Goal: Information Seeking & Learning: Learn about a topic

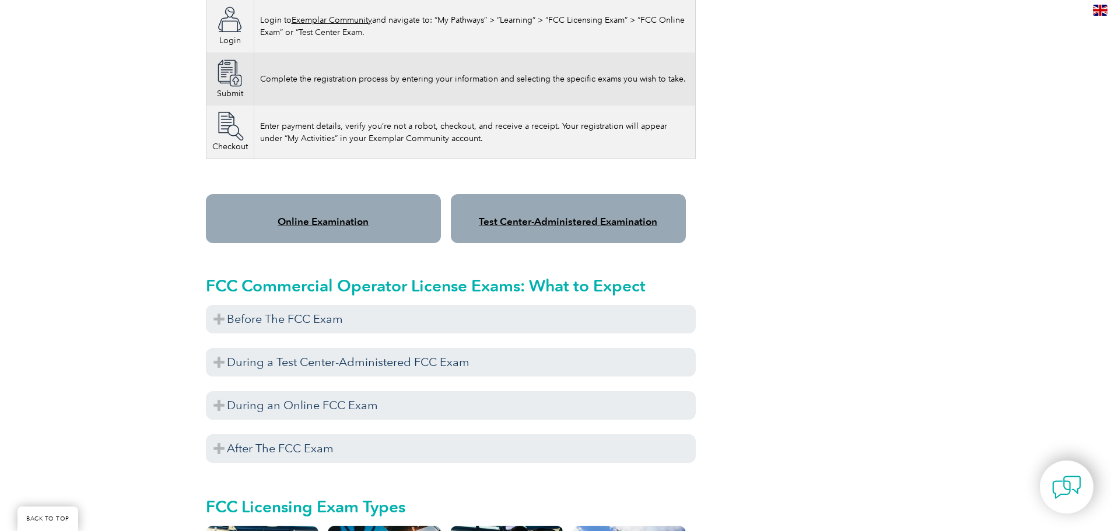
scroll to position [933, 0]
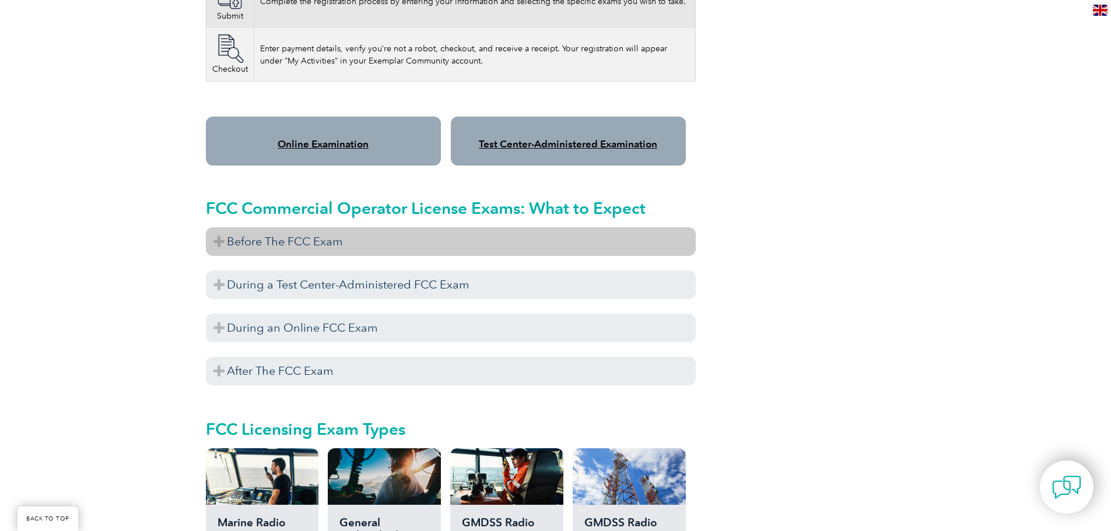
click at [220, 227] on h3 "Before The FCC Exam" at bounding box center [451, 241] width 490 height 29
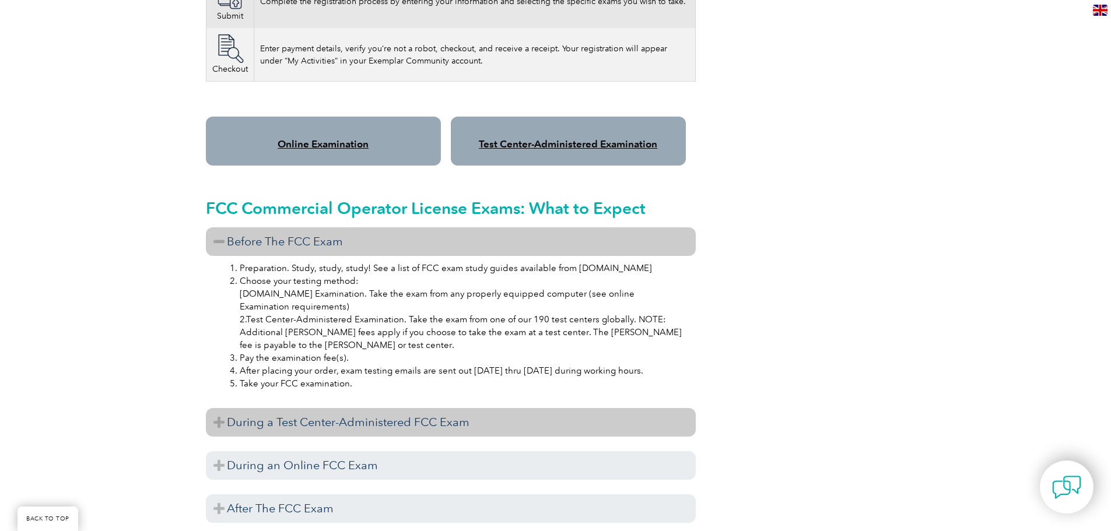
click at [402, 414] on h3 "During a Test Center-Administered FCC Exam" at bounding box center [451, 422] width 490 height 29
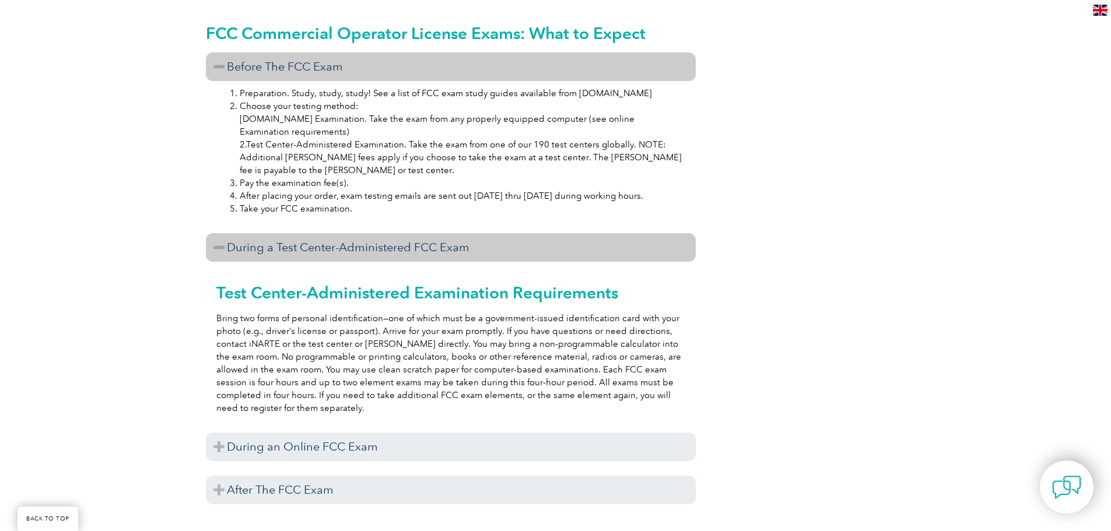
scroll to position [1166, 0]
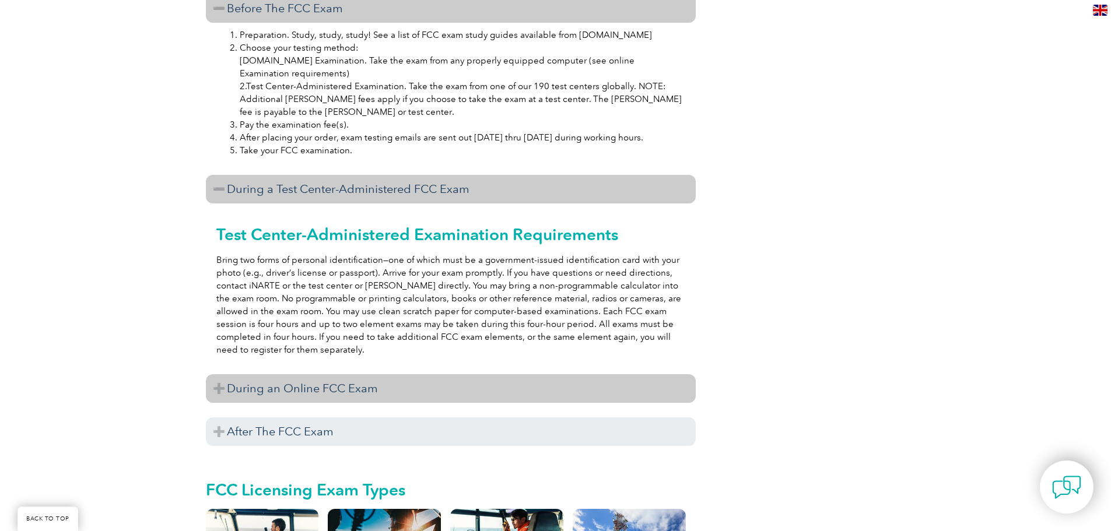
click at [329, 382] on h3 "During an Online FCC Exam" at bounding box center [451, 388] width 490 height 29
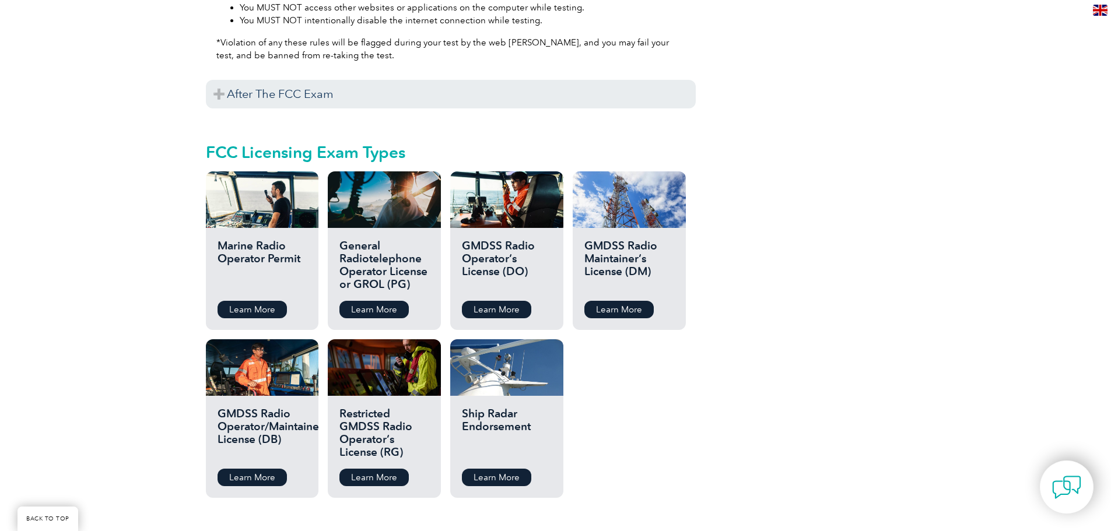
scroll to position [1982, 0]
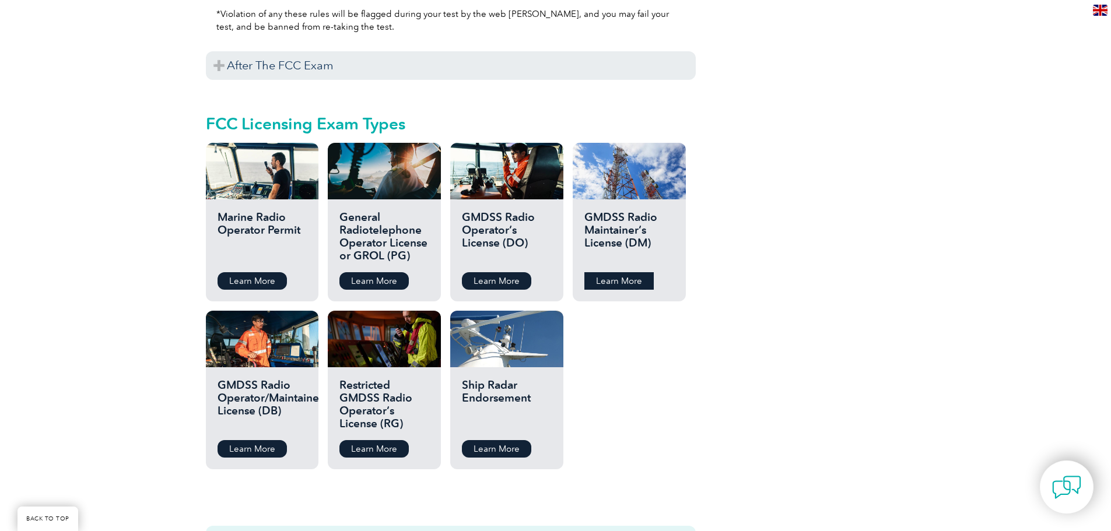
click at [618, 273] on link "Learn More" at bounding box center [618, 280] width 69 height 17
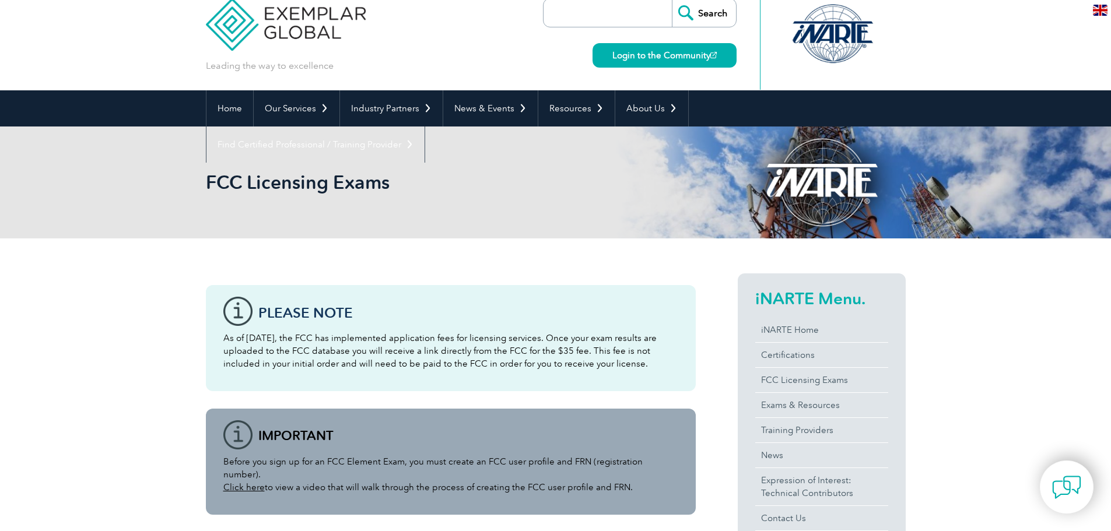
scroll to position [0, 0]
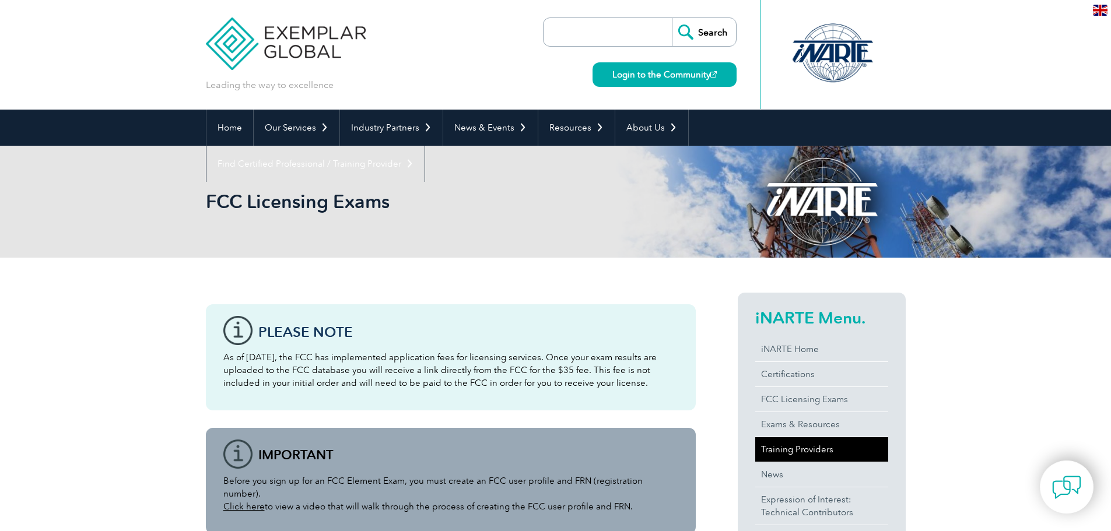
click at [807, 445] on link "Training Providers" at bounding box center [821, 449] width 133 height 24
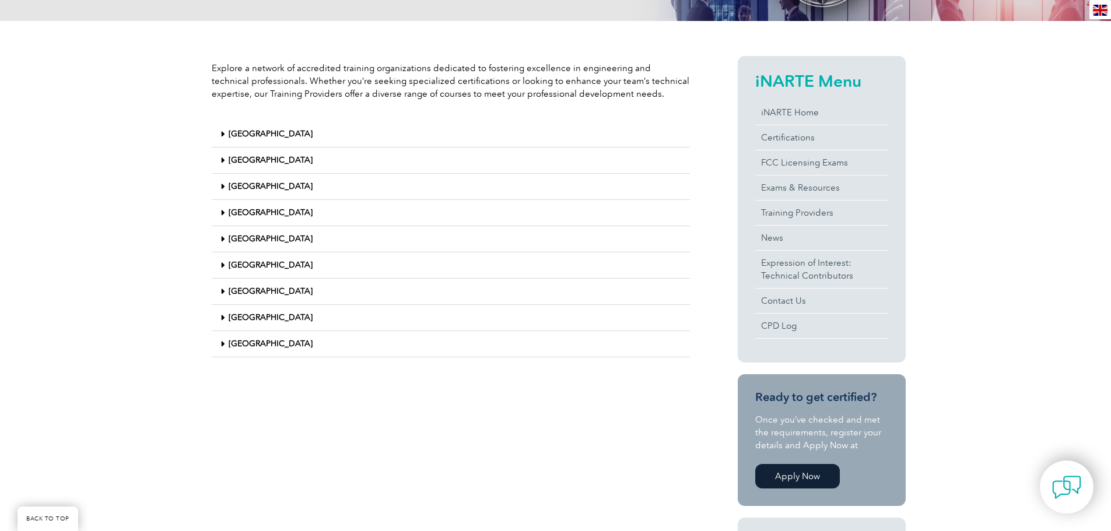
scroll to position [291, 0]
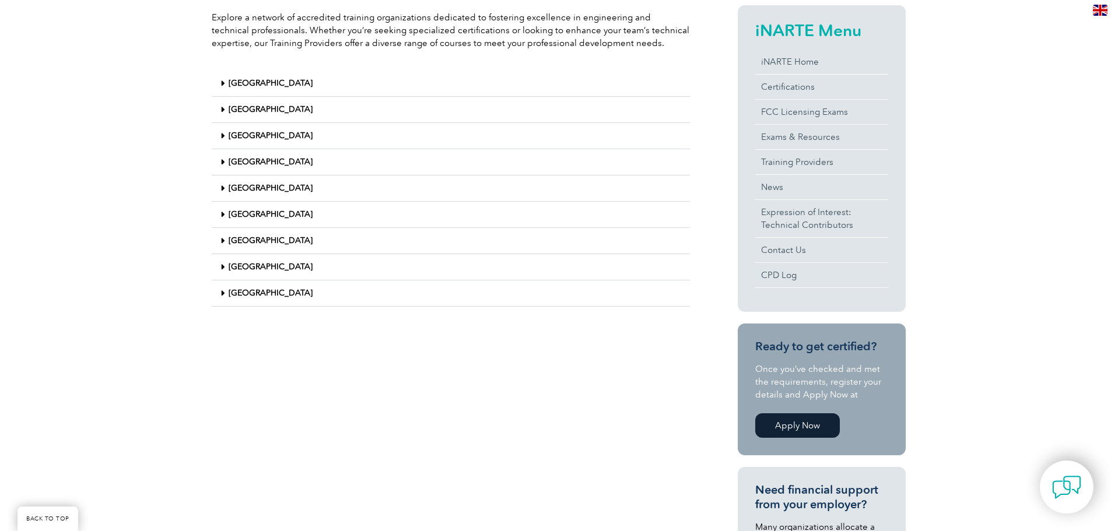
click at [262, 291] on link "[GEOGRAPHIC_DATA]" at bounding box center [271, 293] width 84 height 10
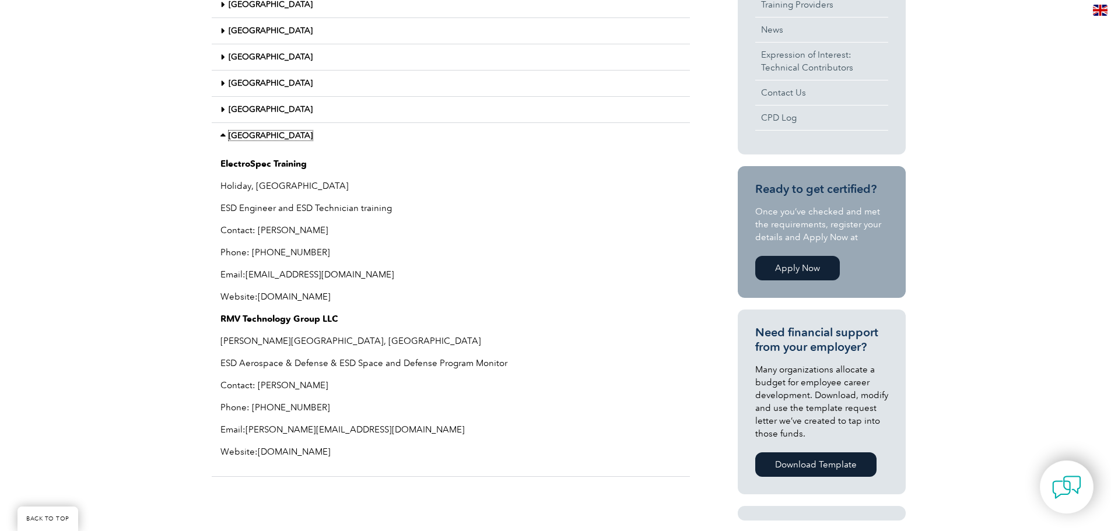
scroll to position [466, 0]
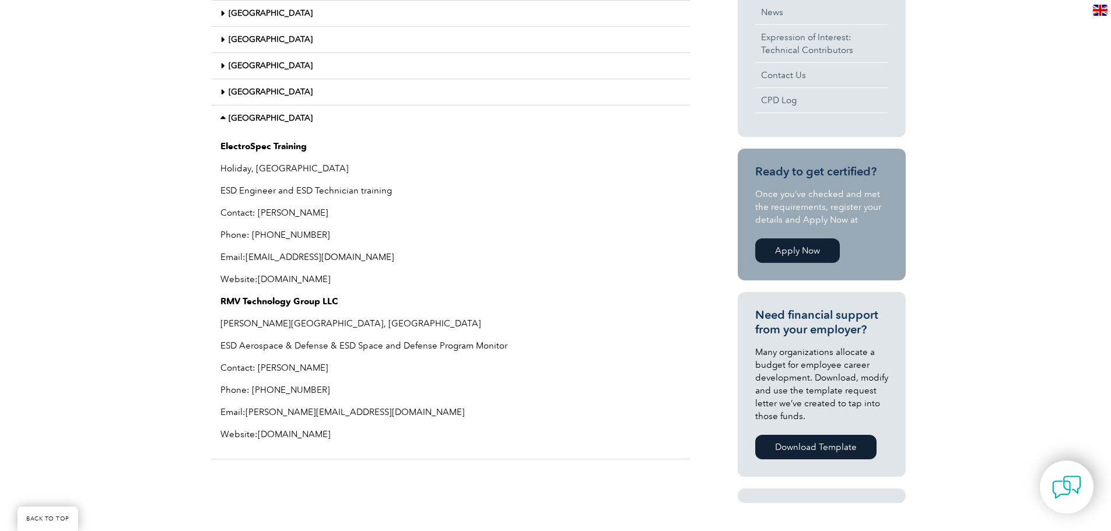
click at [331, 278] on link "[DOMAIN_NAME]" at bounding box center [294, 279] width 73 height 10
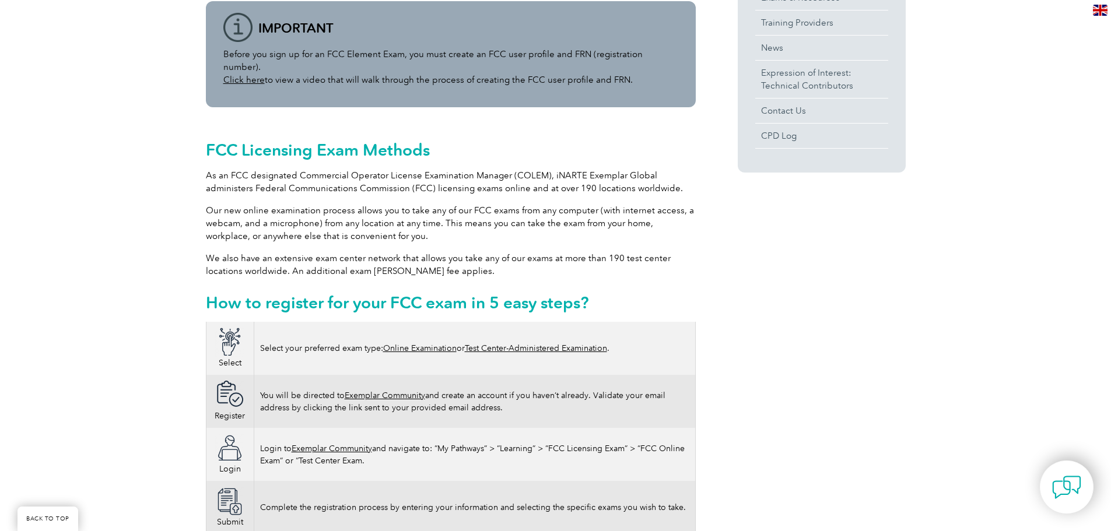
scroll to position [466, 0]
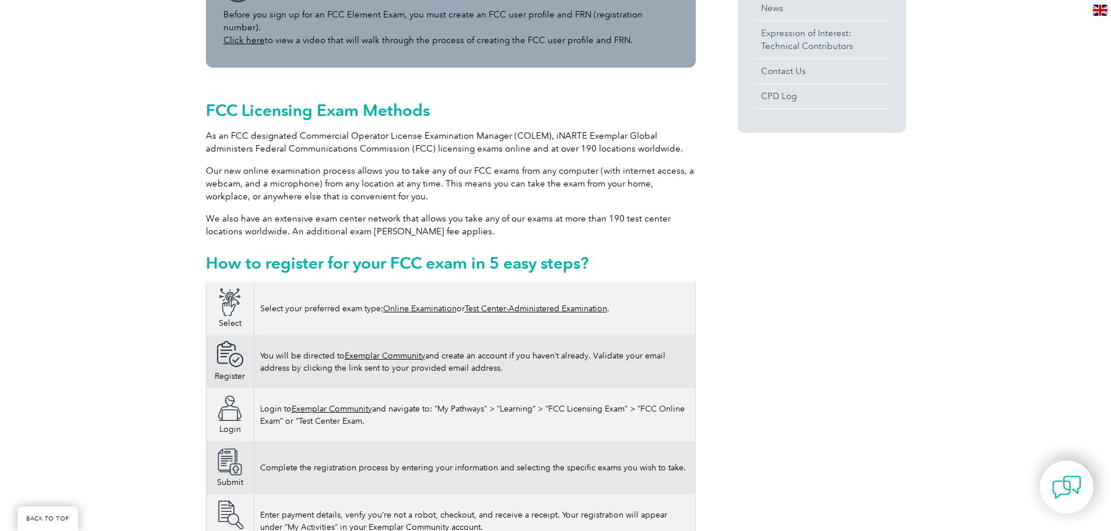
click at [413, 304] on link "Online Examination" at bounding box center [419, 309] width 73 height 10
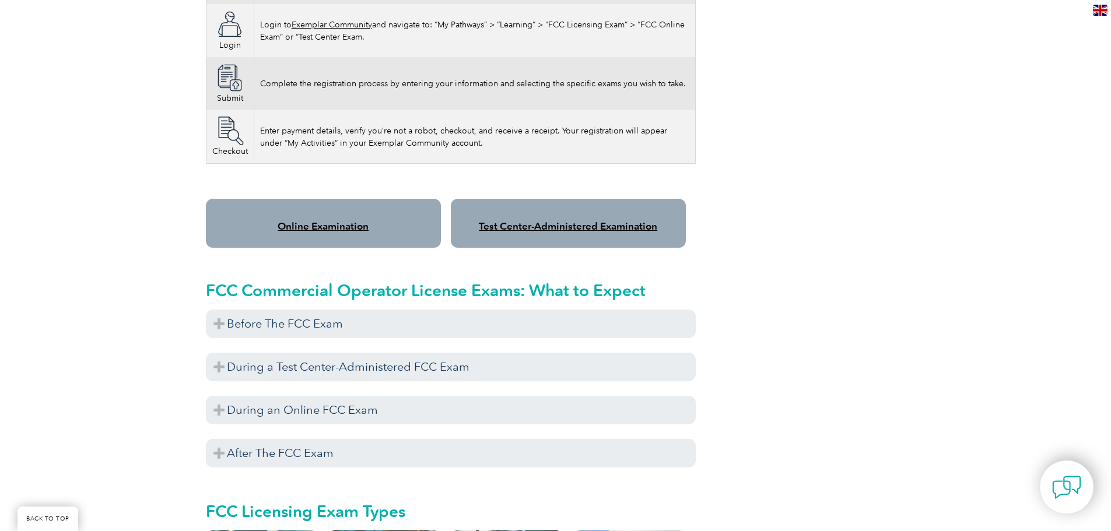
scroll to position [874, 0]
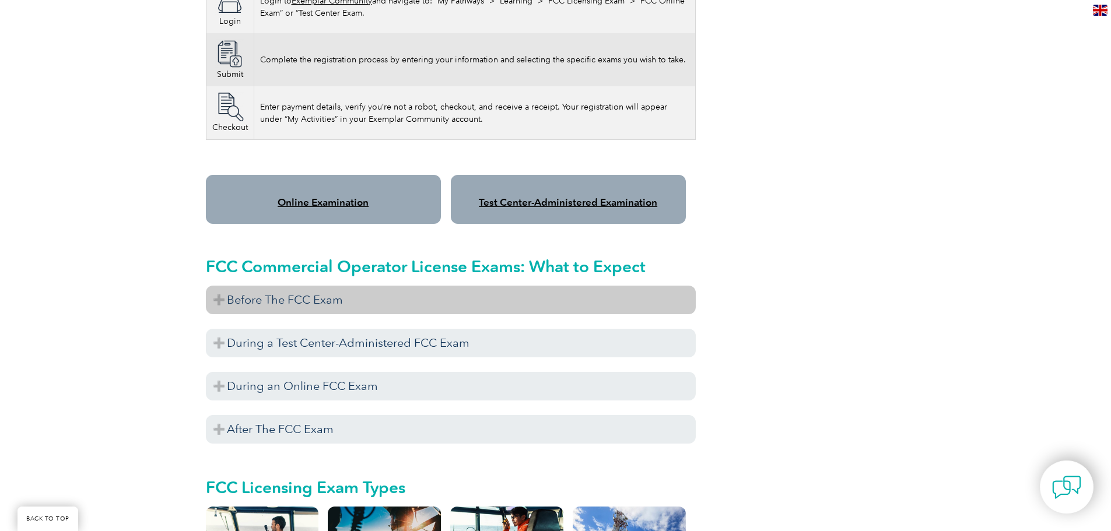
click at [222, 286] on h3 "Before The FCC Exam" at bounding box center [451, 300] width 490 height 29
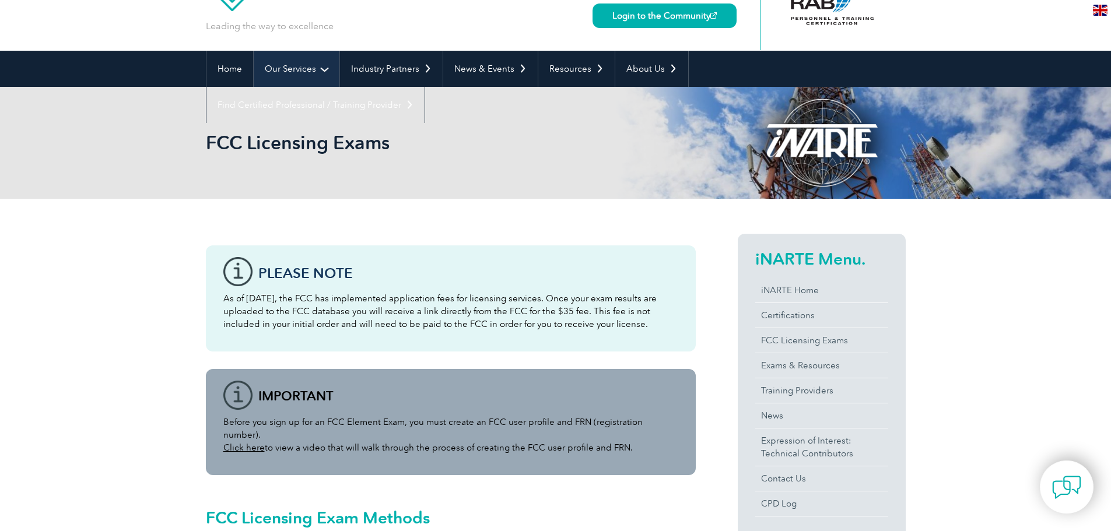
scroll to position [58, 0]
